Goal: Task Accomplishment & Management: Manage account settings

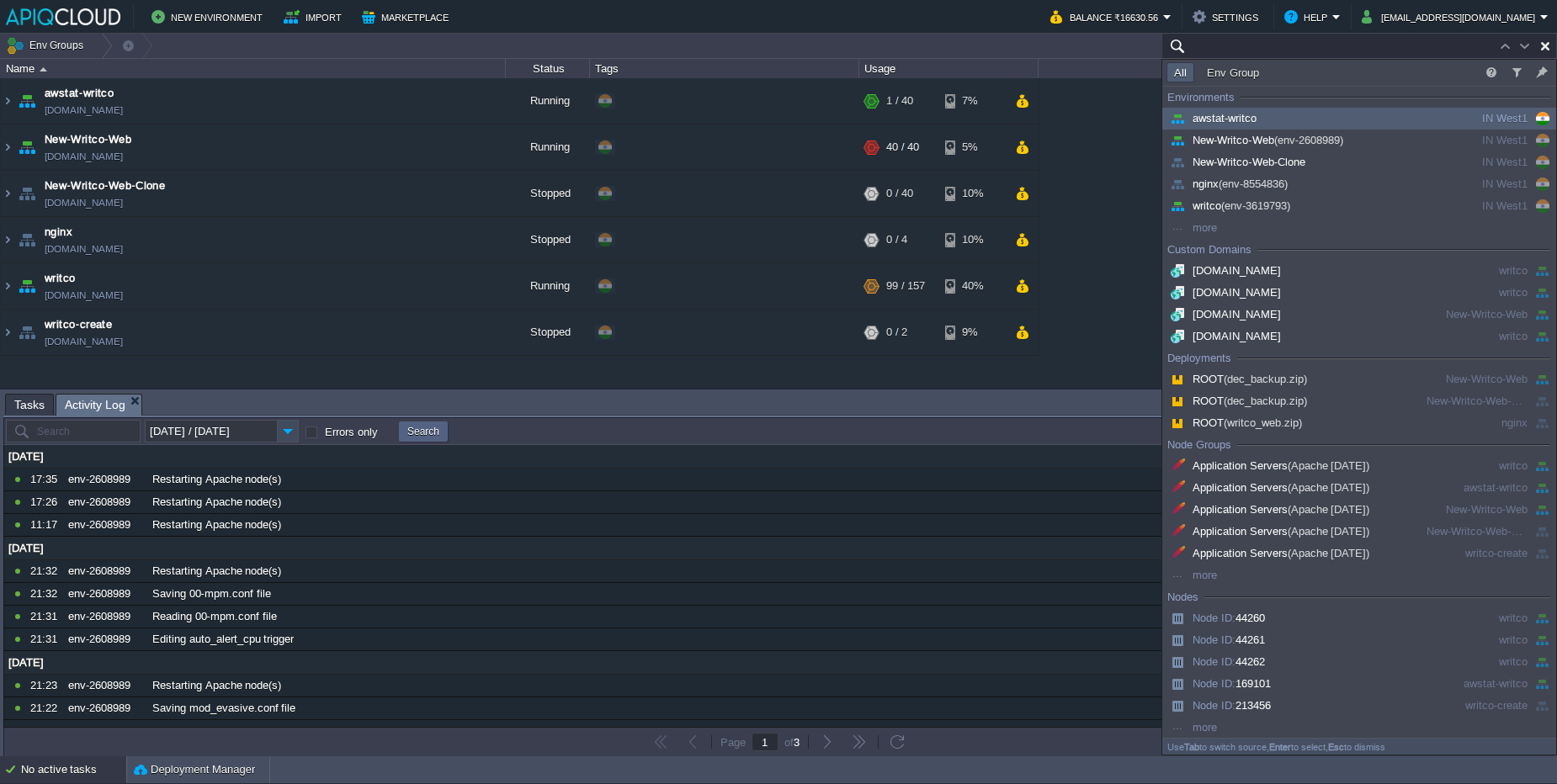
paste input "224137"
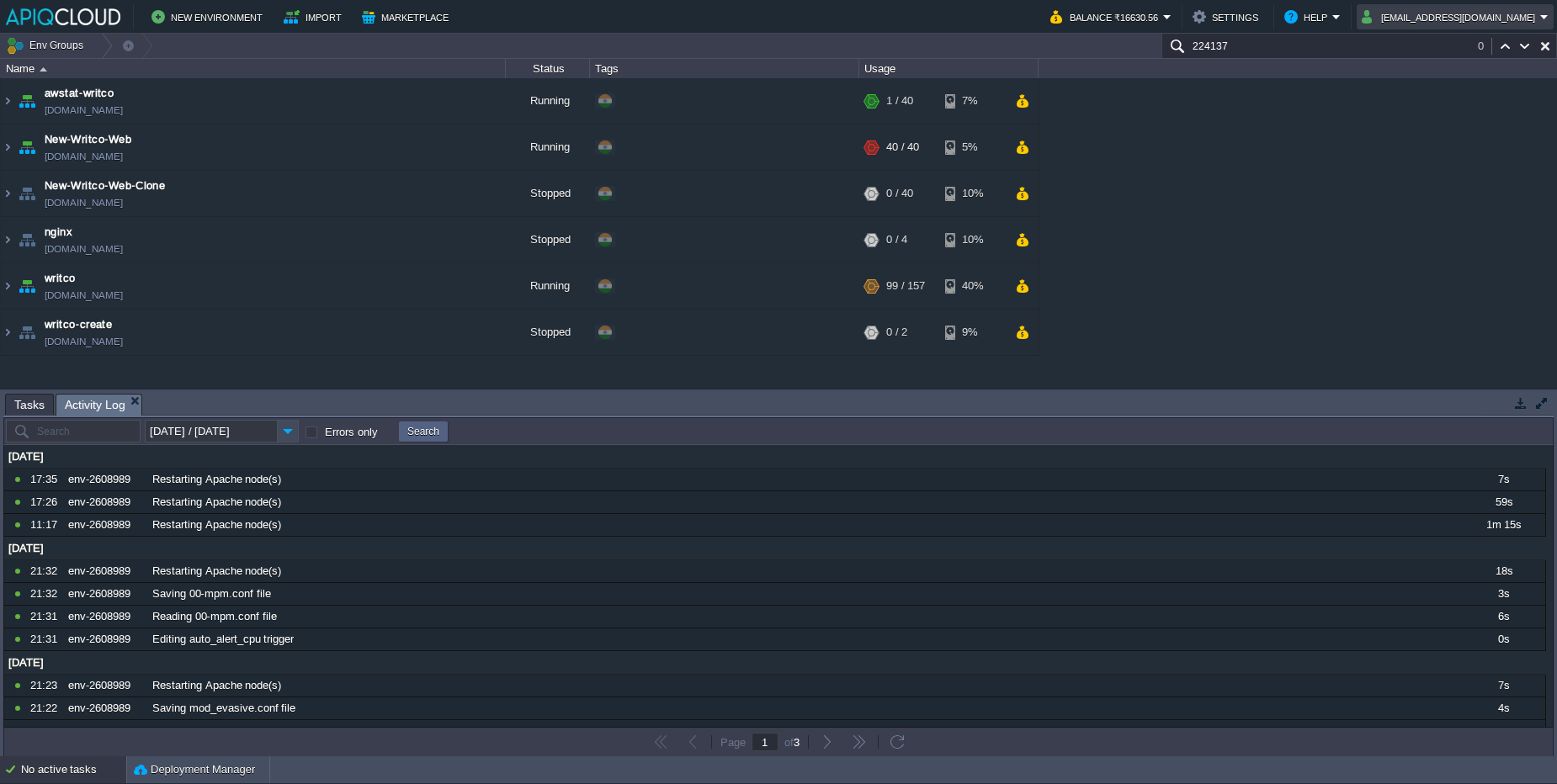
paste input "224137"
paste input "text"
type input "224137"
click at [1403, 9] on button "[EMAIL_ADDRESS][DOMAIN_NAME]" at bounding box center [1450, 17] width 179 height 20
click at [1386, 89] on link "Sign out" at bounding box center [1460, 90] width 181 height 19
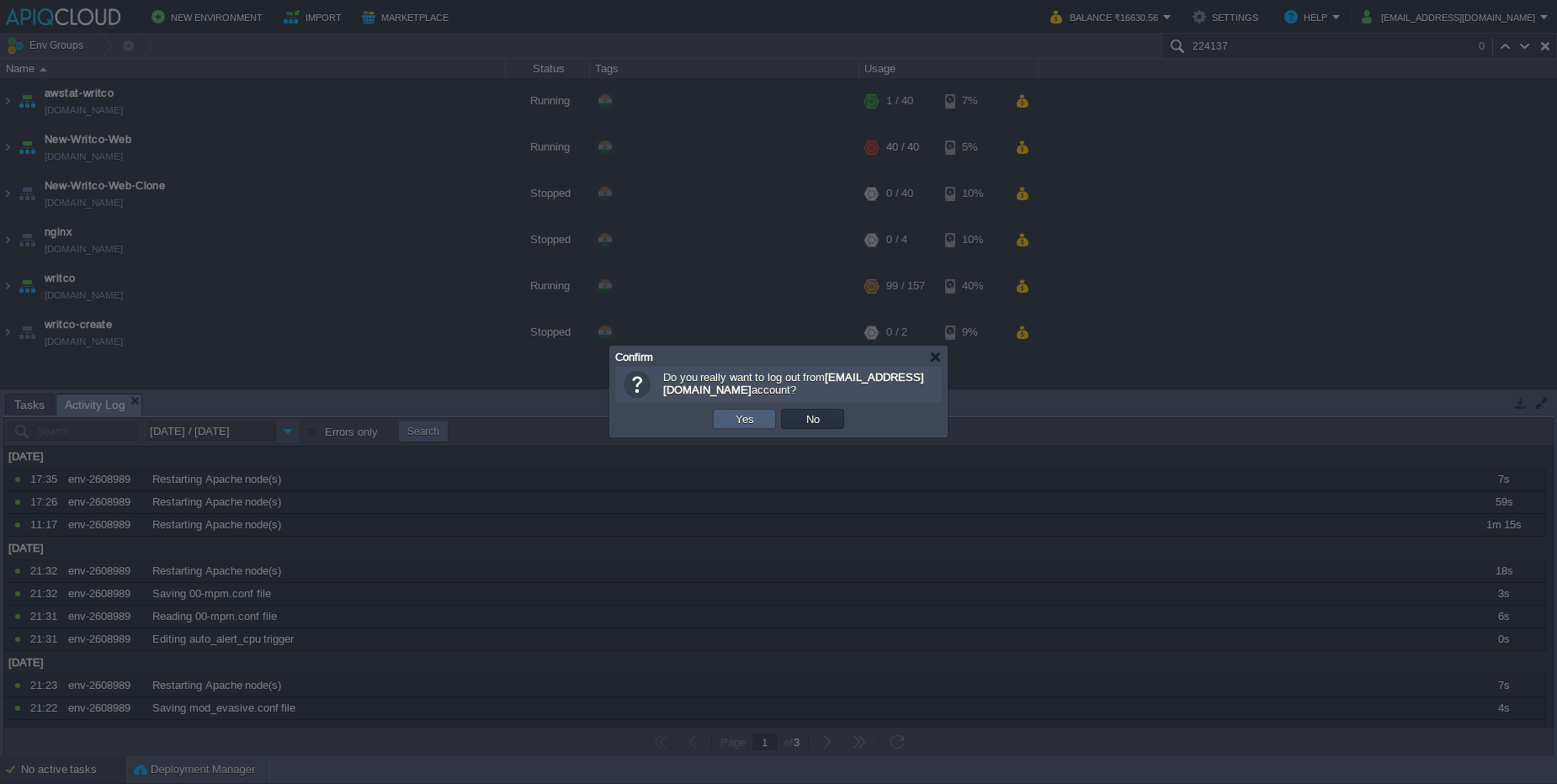
click at [736, 413] on button "Yes" at bounding box center [745, 419] width 29 height 15
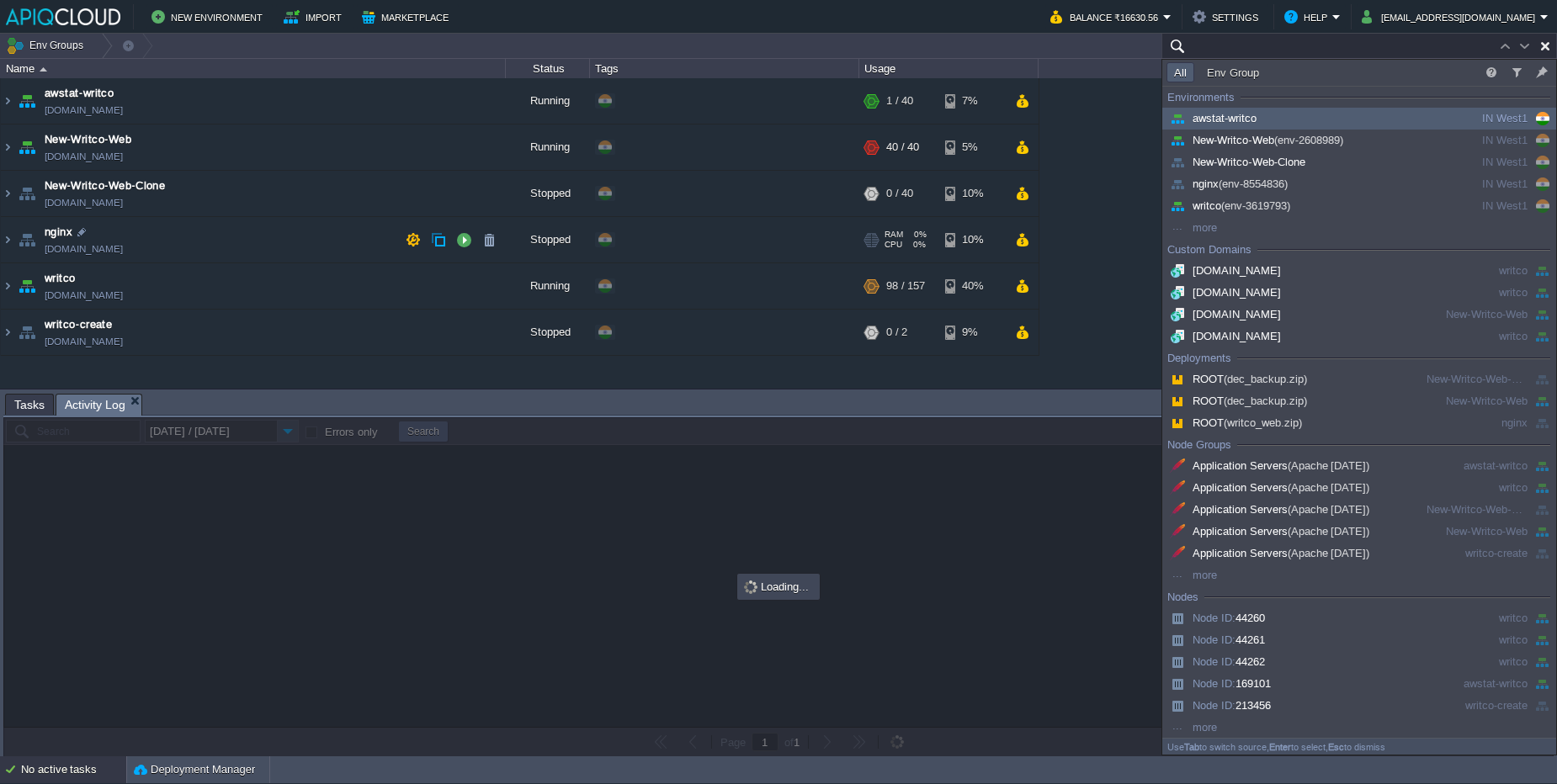
paste input "215305"
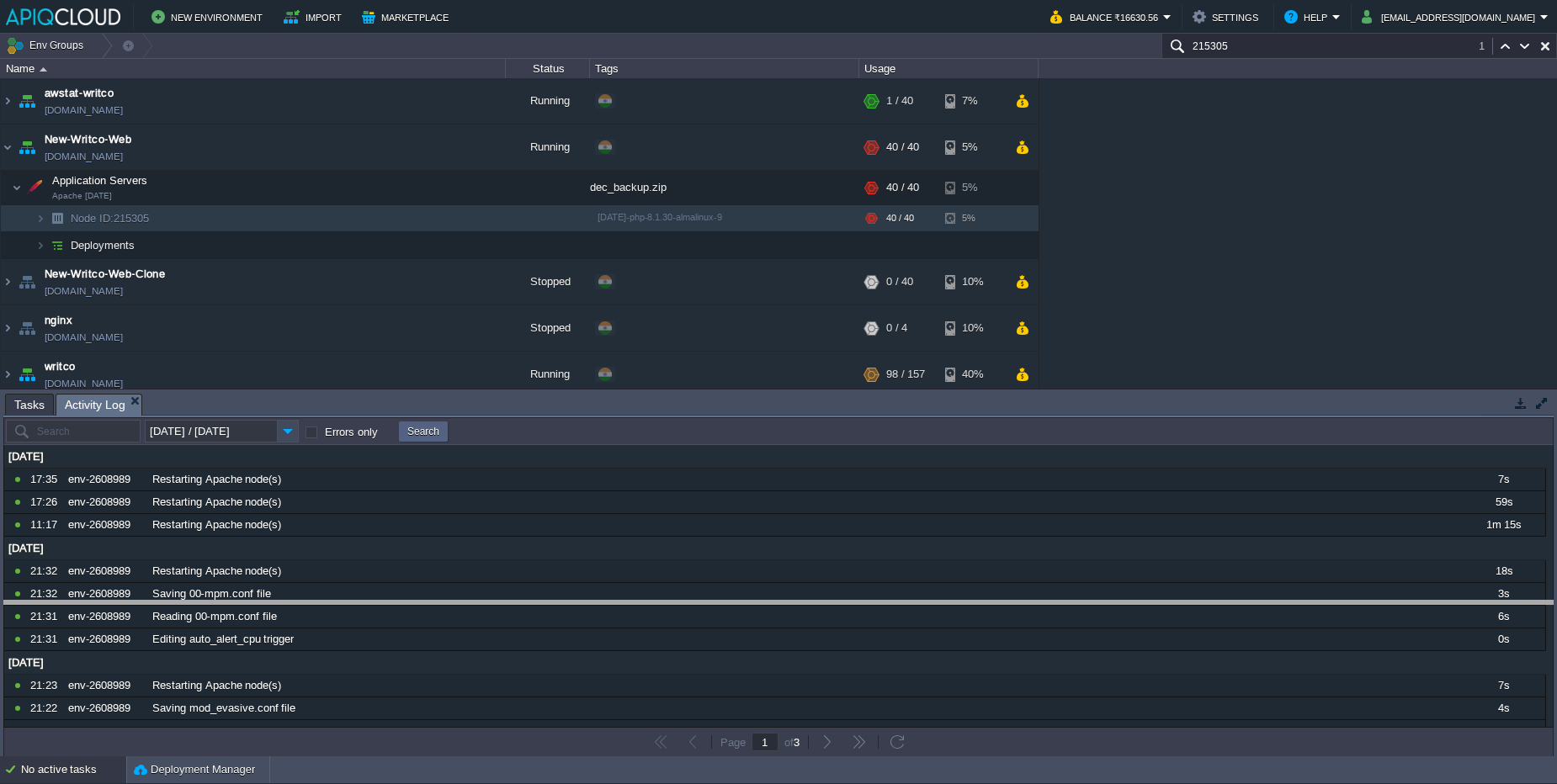
drag, startPoint x: 187, startPoint y: 401, endPoint x: 187, endPoint y: 607, distance: 206.0
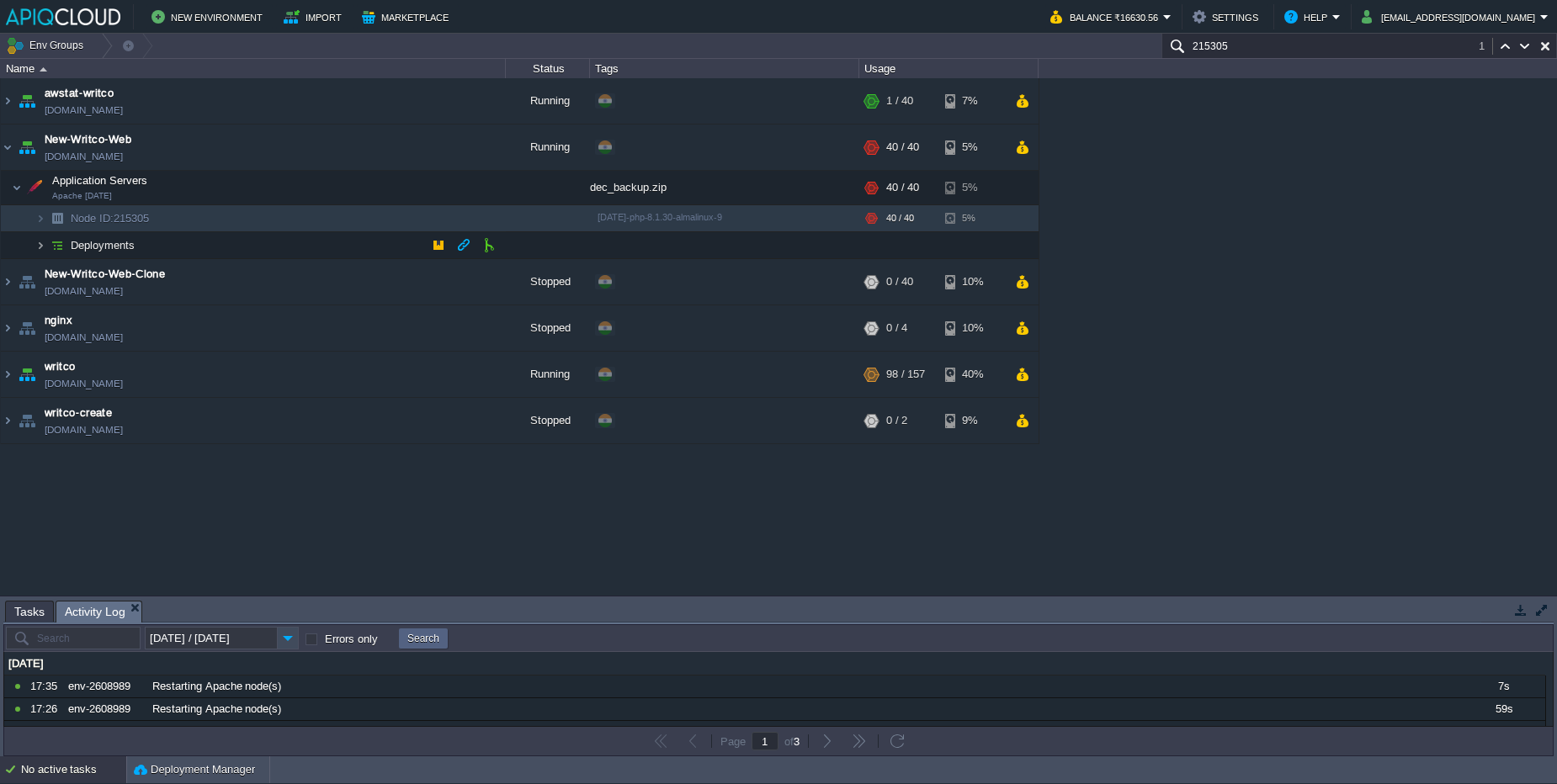
type input "215305"
click at [42, 251] on img at bounding box center [40, 245] width 10 height 26
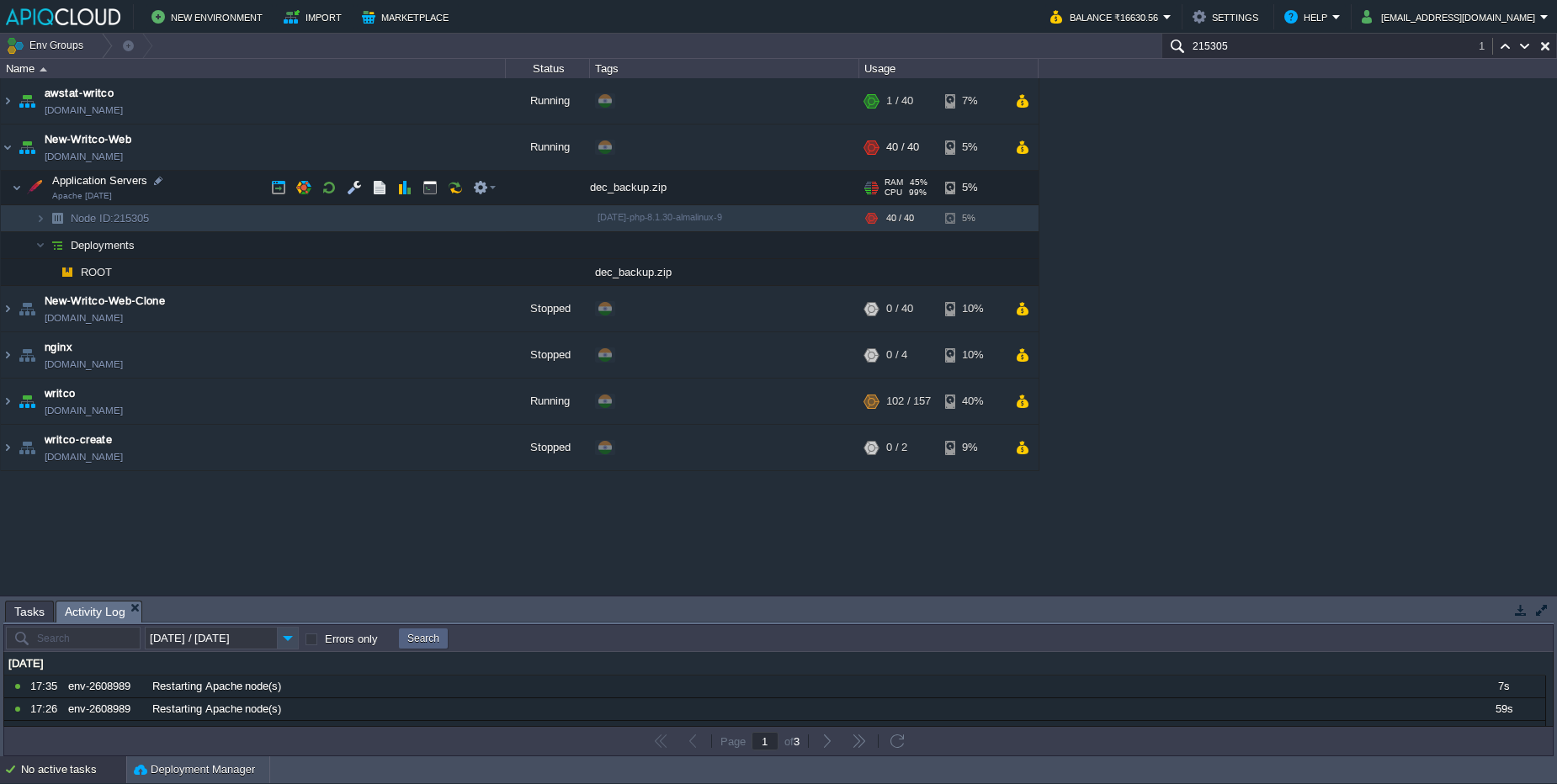
click at [642, 191] on div "dec_backup.zip" at bounding box center [724, 187] width 269 height 33
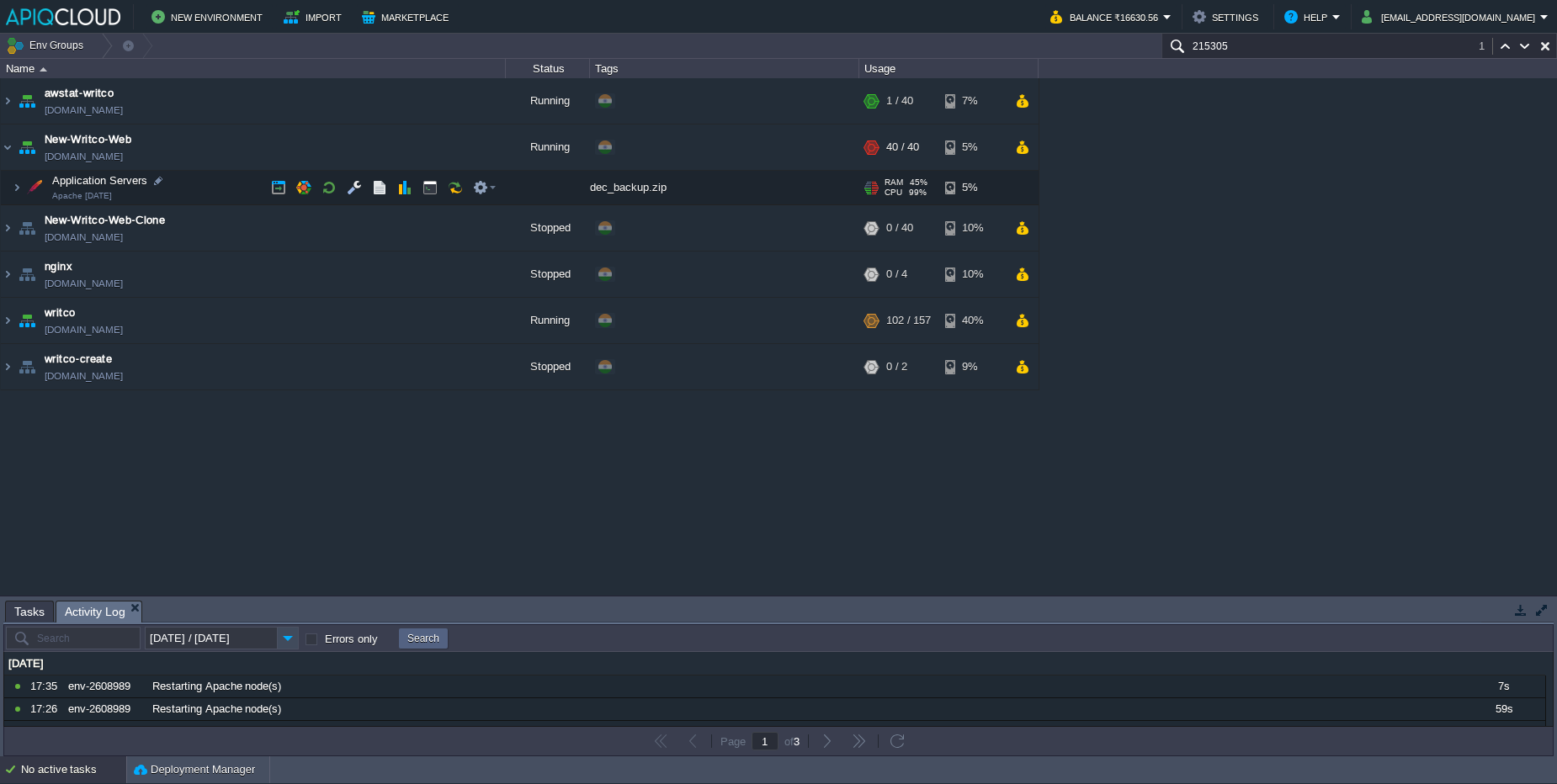
click at [642, 191] on div "dec_backup.zip" at bounding box center [724, 187] width 269 height 33
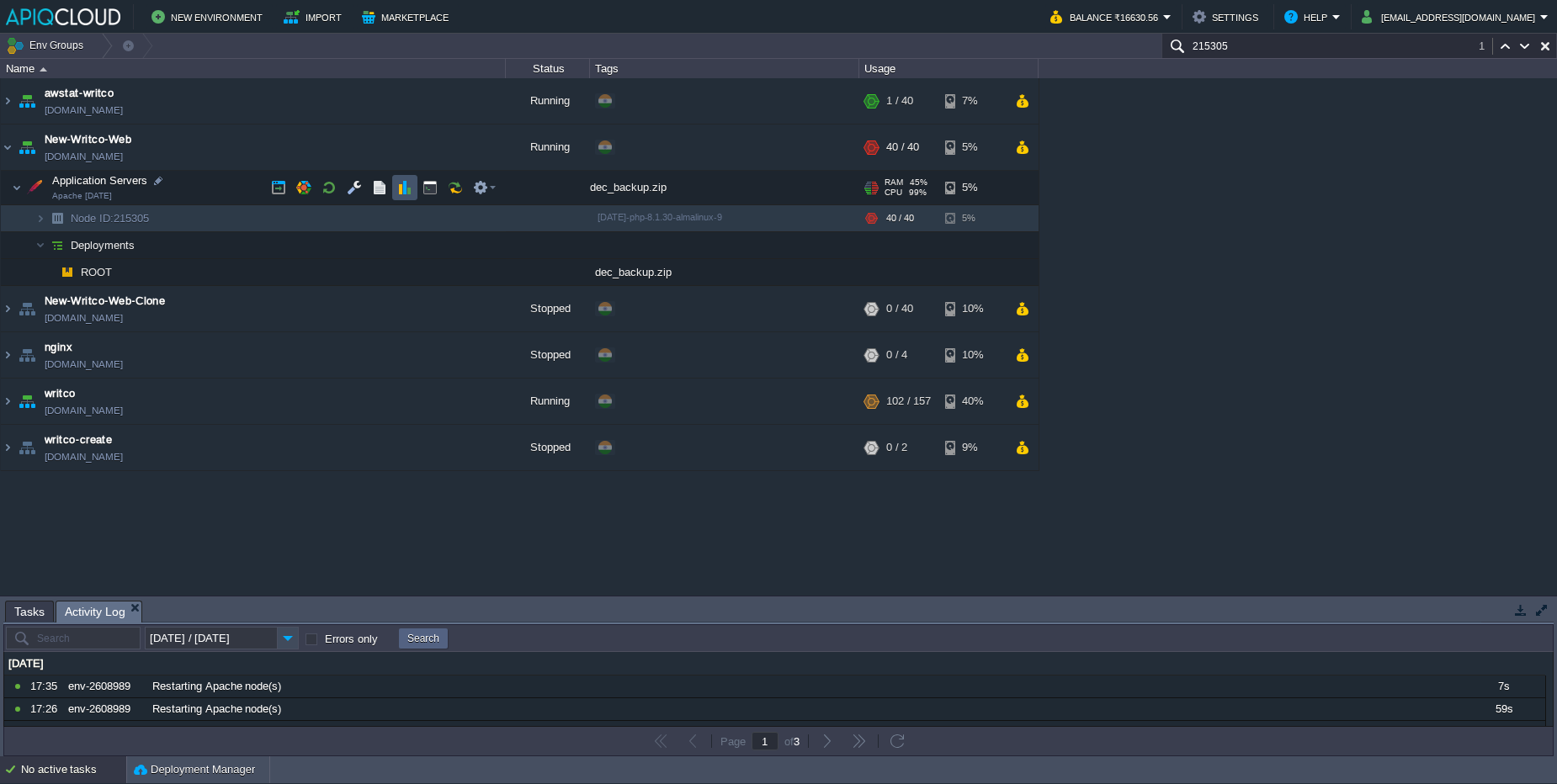
click at [397, 185] on button "button" at bounding box center [405, 188] width 15 height 15
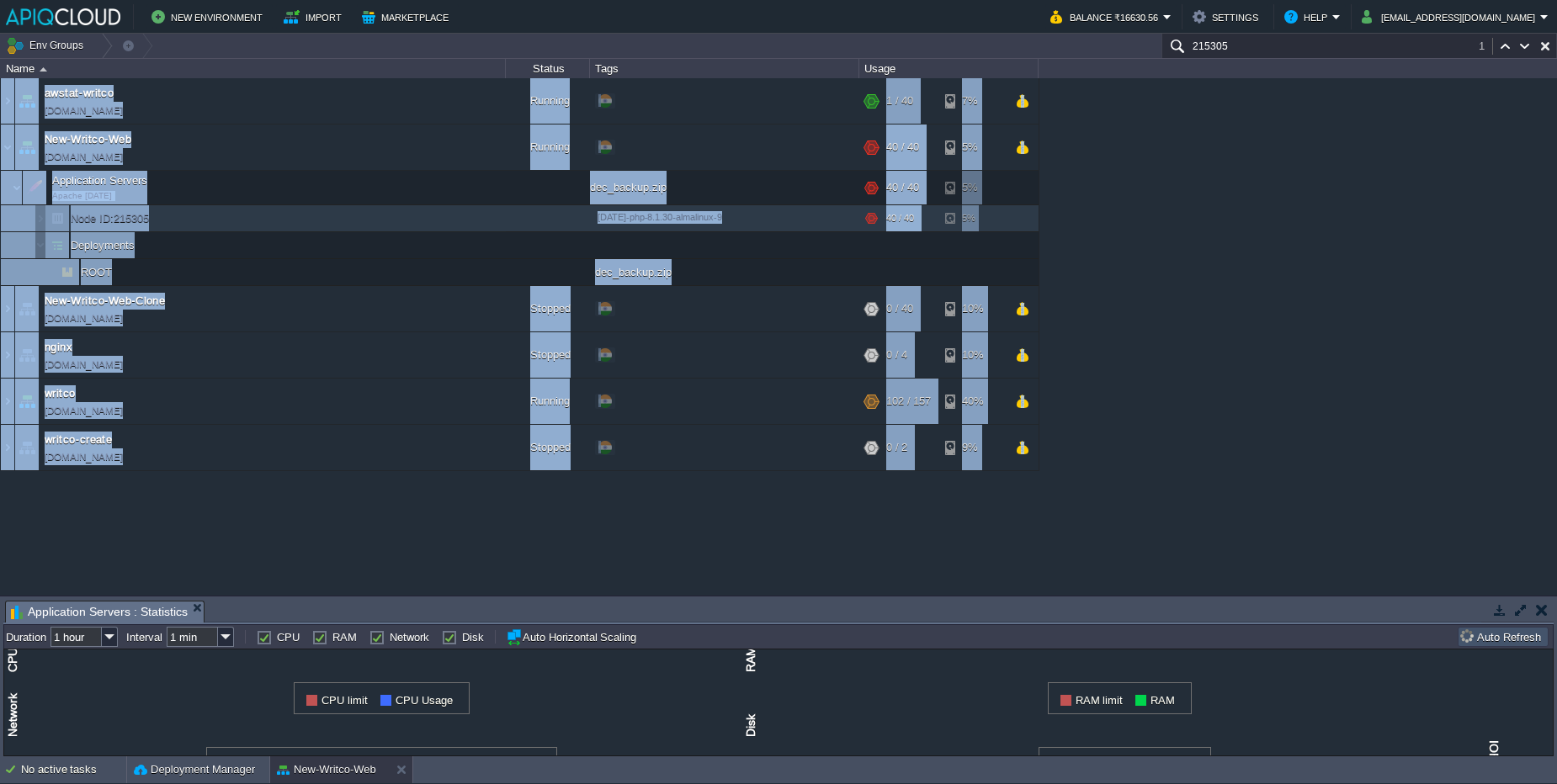
drag, startPoint x: 426, startPoint y: 599, endPoint x: 435, endPoint y: 489, distance: 110.4
click at [435, 489] on div "Env Groups 215305 1 auto-gen Name Status Tags Usage awstat-writco [DOMAIN_NAME]…" at bounding box center [778, 395] width 1557 height 723
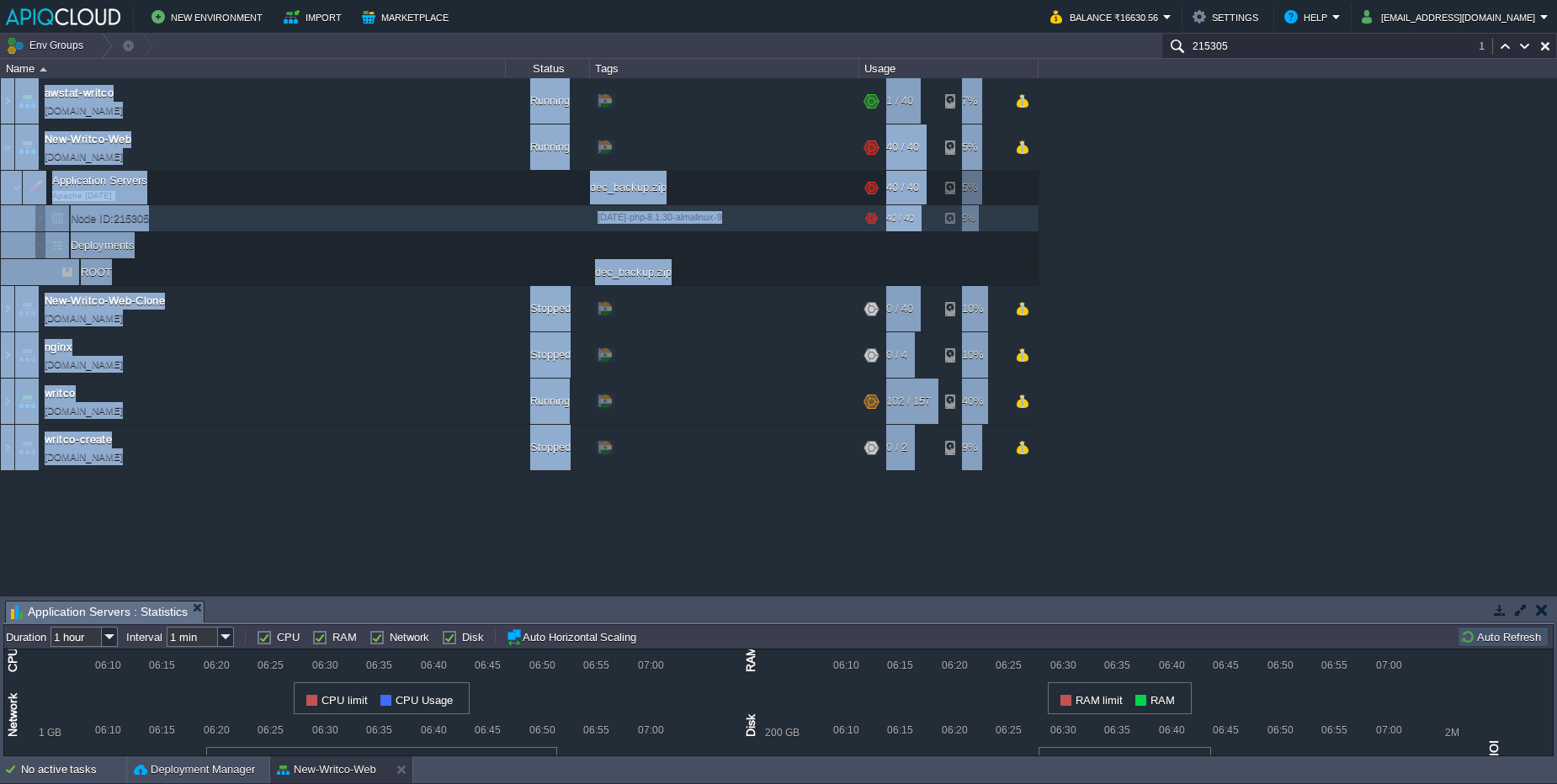
click at [448, 591] on div "awstat-writco [DOMAIN_NAME] Running + Add to Env Group RAM 1% CPU 1% 1 / 40 7% …" at bounding box center [778, 337] width 1557 height 518
click at [480, 562] on div "awstat-writco [DOMAIN_NAME] Running + Add to Env Group RAM 1% CPU 1% 1 / 40 7% …" at bounding box center [778, 337] width 1557 height 518
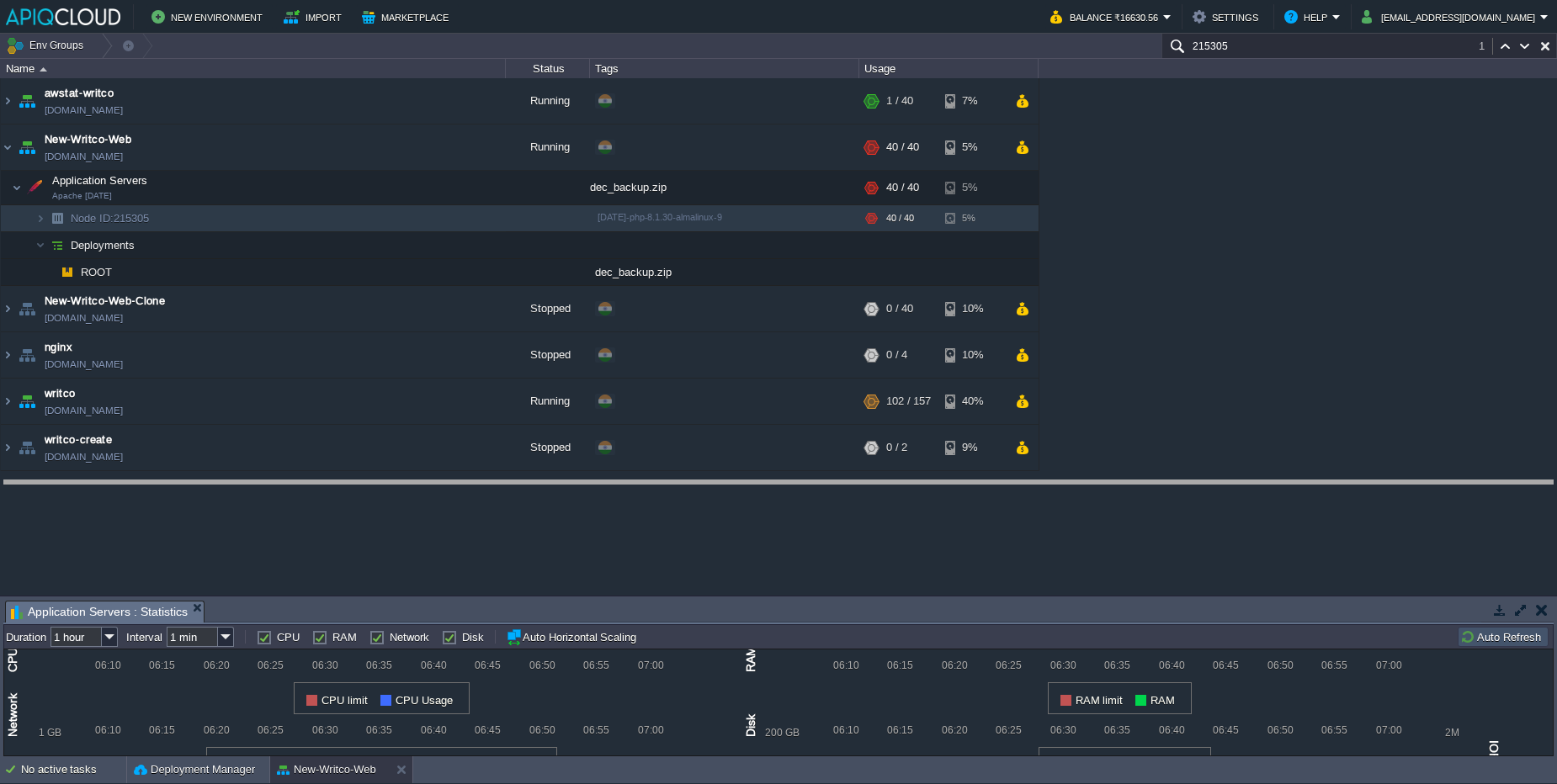
drag, startPoint x: 493, startPoint y: 612, endPoint x: 495, endPoint y: 494, distance: 118.0
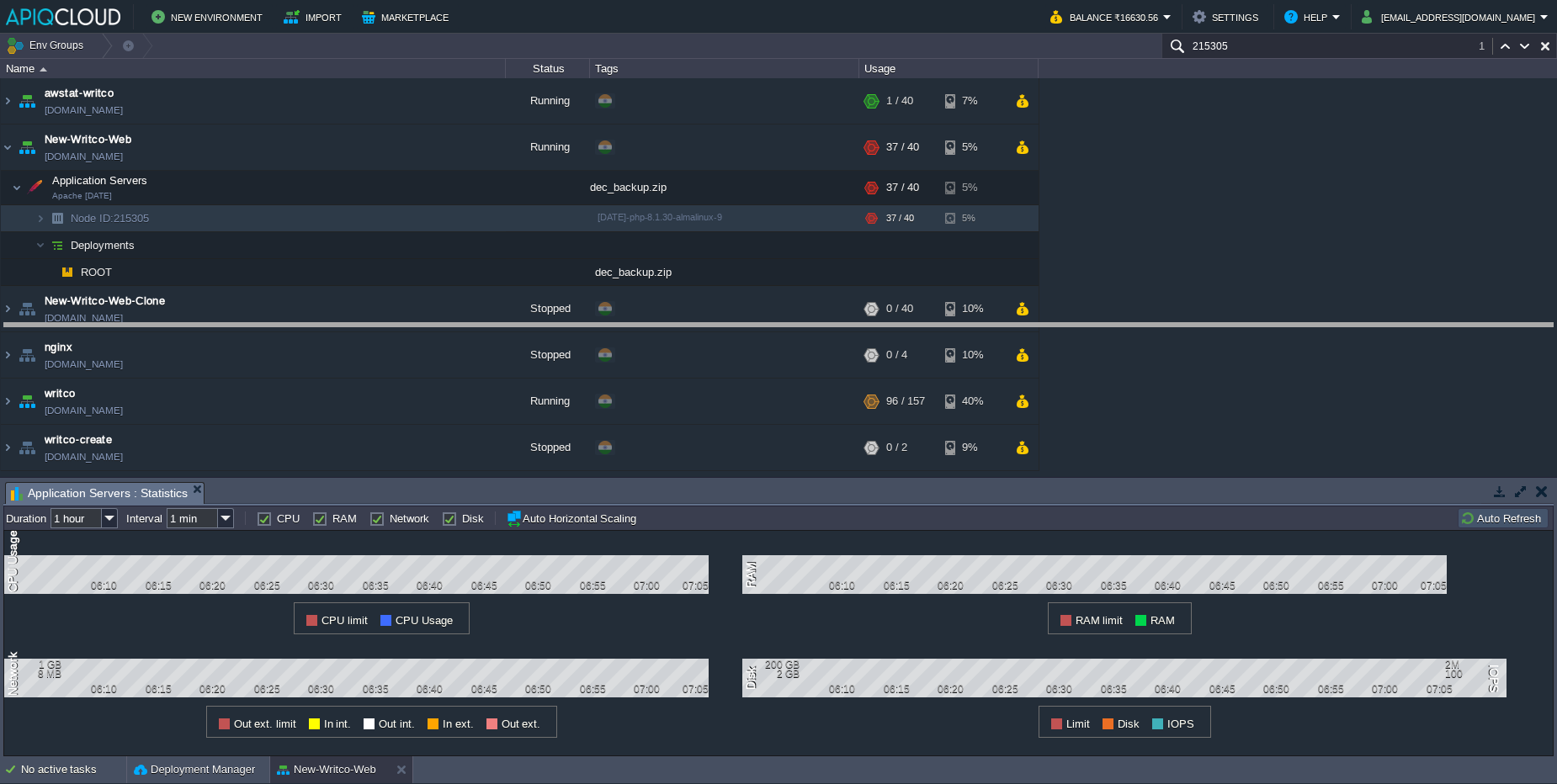
drag, startPoint x: 746, startPoint y: 496, endPoint x: 729, endPoint y: 336, distance: 160.9
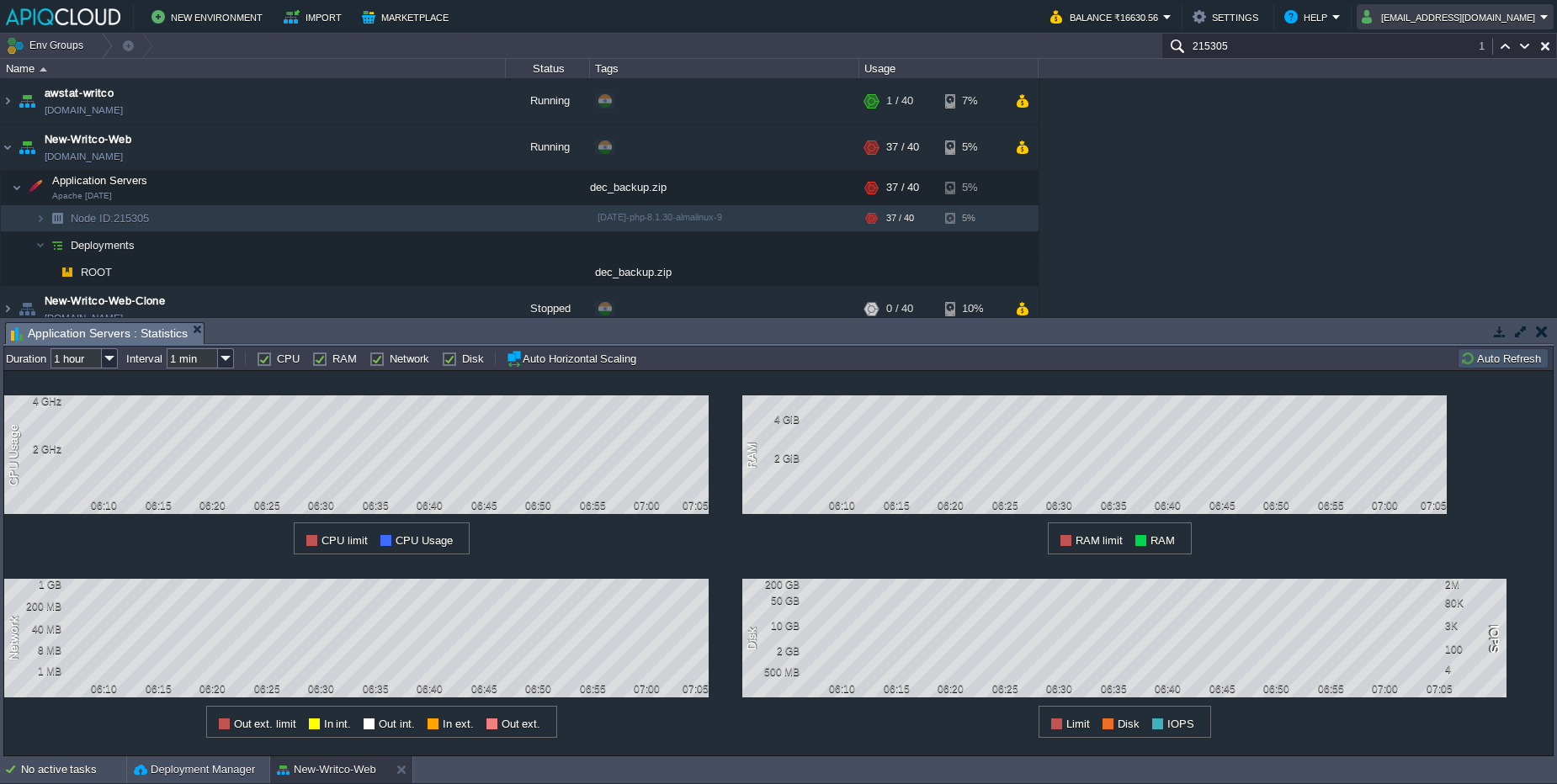
click at [1517, 18] on button "[EMAIL_ADDRESS][DOMAIN_NAME]" at bounding box center [1450, 17] width 179 height 20
click at [1478, 79] on li at bounding box center [1460, 76] width 183 height 7
click at [1481, 81] on link "Sign out" at bounding box center [1460, 90] width 181 height 19
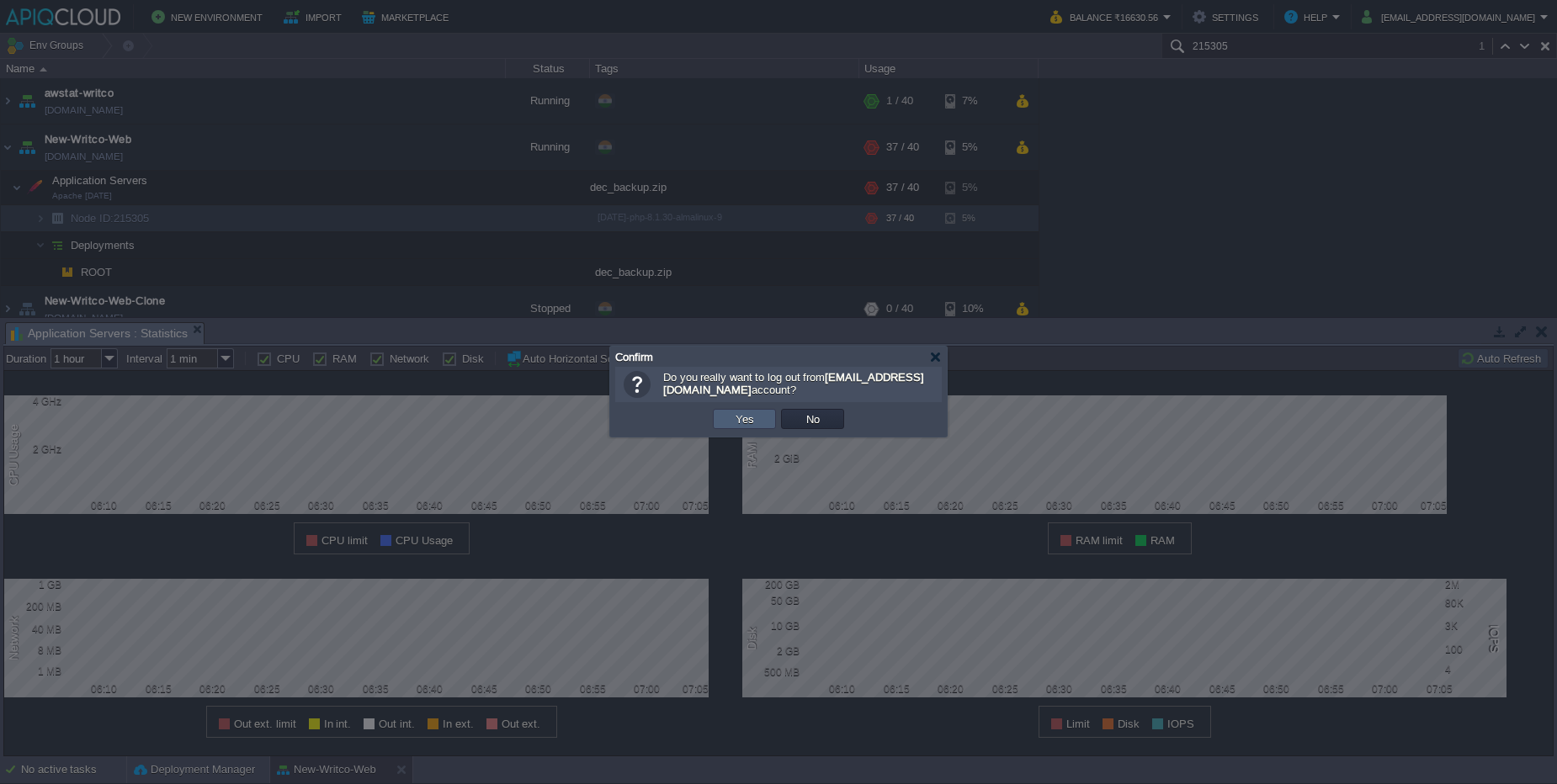
click at [758, 425] on button "Yes" at bounding box center [745, 419] width 29 height 15
